Goal: Task Accomplishment & Management: Manage account settings

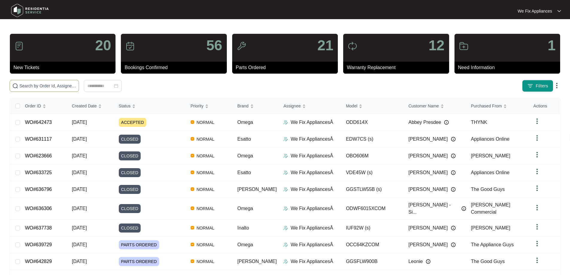
paste input "640116"
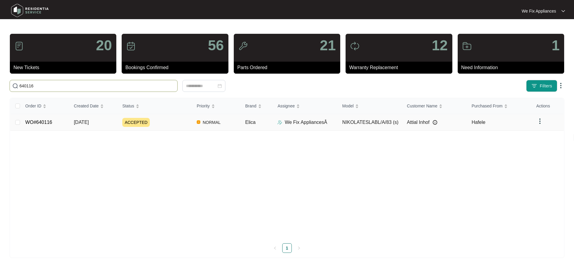
type input "640116"
click at [43, 120] on link "WO#640116" at bounding box center [38, 122] width 27 height 5
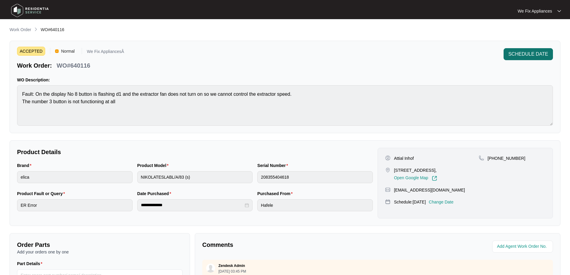
click at [520, 49] on button "SCHEDULE DATE" at bounding box center [527, 54] width 49 height 12
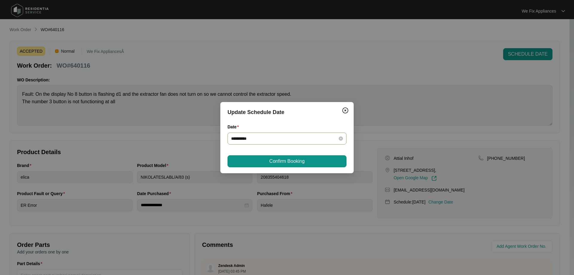
click at [292, 138] on input "**********" at bounding box center [283, 138] width 105 height 7
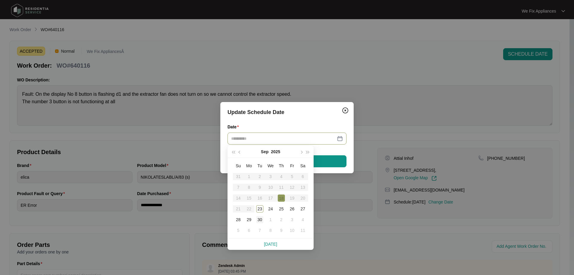
click at [259, 219] on div "30" at bounding box center [259, 219] width 7 height 7
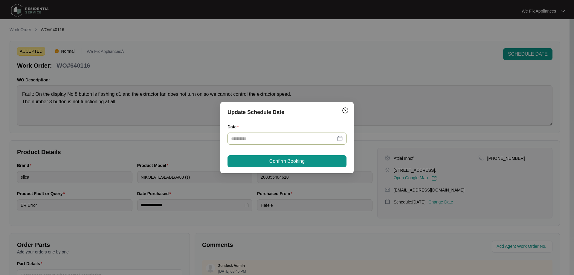
type input "**********"
click at [276, 163] on span "Confirm Booking" at bounding box center [287, 161] width 35 height 7
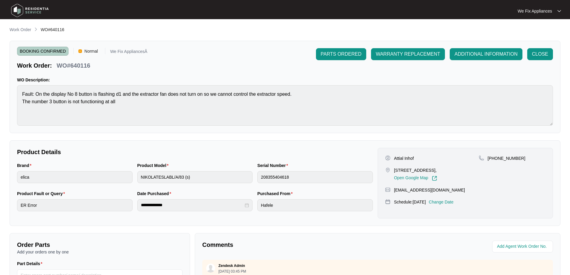
click at [28, 8] on img at bounding box center [30, 10] width 42 height 18
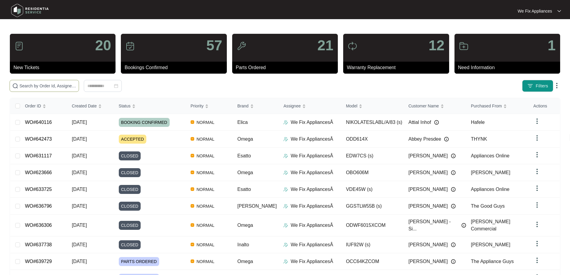
paste input "643289"
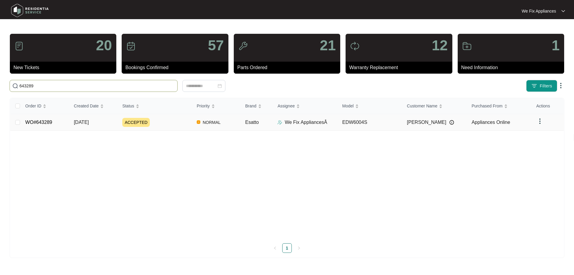
type input "643289"
click at [48, 118] on td "WO#643289" at bounding box center [45, 122] width 48 height 17
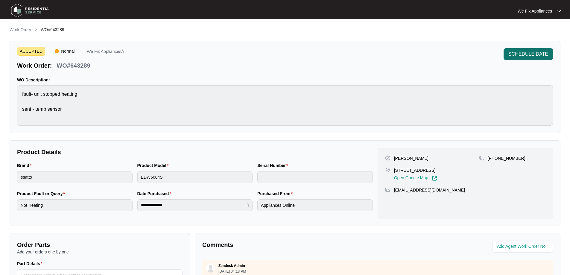
click at [545, 51] on span "SCHEDULE DATE" at bounding box center [528, 54] width 40 height 7
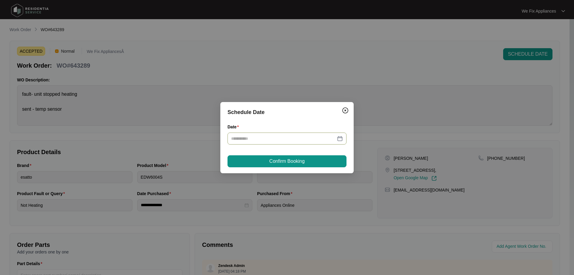
click at [304, 134] on div at bounding box center [287, 139] width 119 height 12
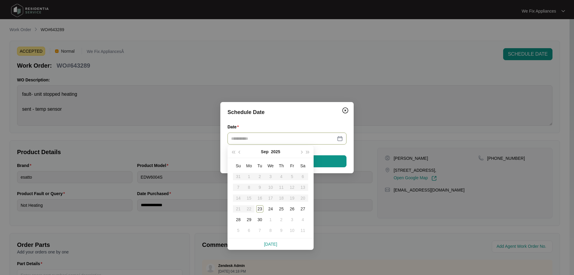
click at [303, 135] on input "Date" at bounding box center [283, 138] width 105 height 7
type input "**********"
click at [248, 218] on div "29" at bounding box center [249, 219] width 7 height 7
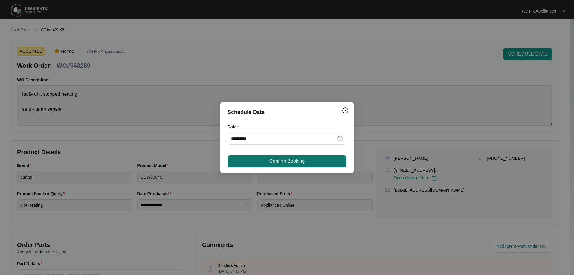
click at [294, 160] on span "Confirm Booking" at bounding box center [287, 161] width 35 height 7
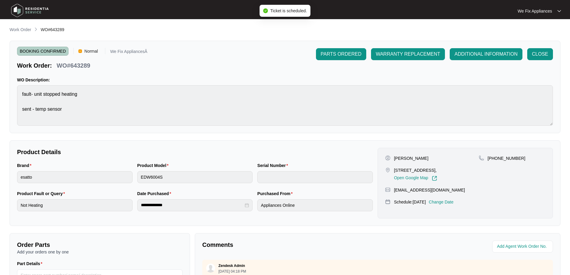
click at [38, 13] on img at bounding box center [30, 10] width 42 height 18
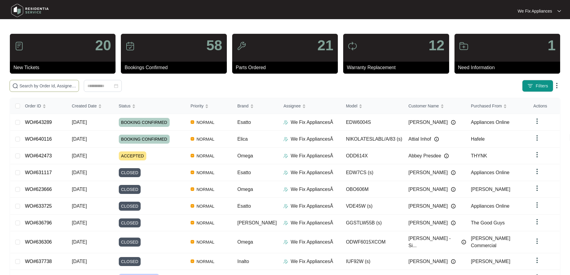
paste input "643289"
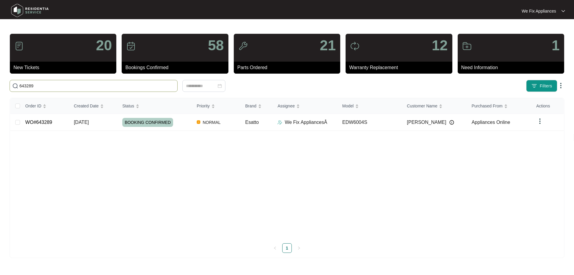
type input "643289"
